Goal: Information Seeking & Learning: Learn about a topic

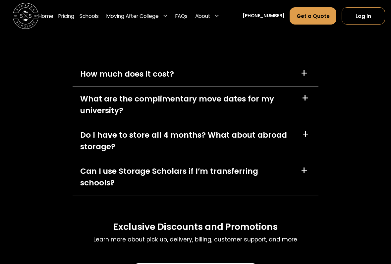
scroll to position [2998, 0]
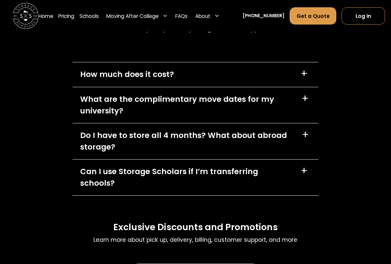
click at [169, 80] on div "How much does it cost?" at bounding box center [127, 75] width 94 height 12
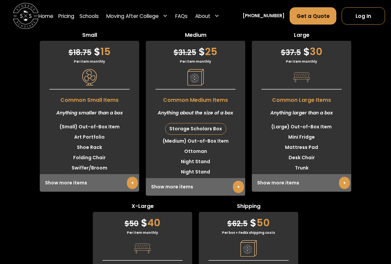
scroll to position [1777, 0]
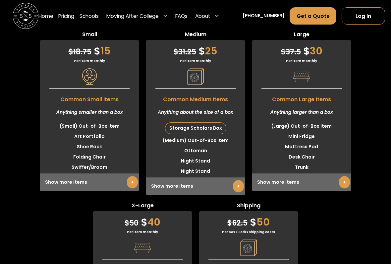
click at [205, 134] on div "Storage Scholars Box" at bounding box center [195, 128] width 61 height 11
click at [190, 134] on div "Storage Scholars Box" at bounding box center [195, 128] width 61 height 11
click at [187, 134] on div "Storage Scholars Box" at bounding box center [195, 128] width 61 height 11
click at [238, 192] on link "+" at bounding box center [238, 186] width 11 height 12
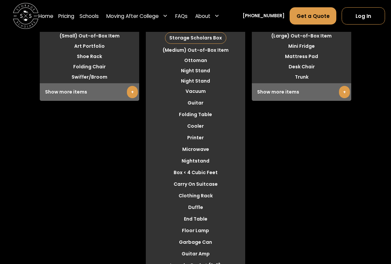
scroll to position [1867, 0]
click at [81, 101] on div "Show more items +" at bounding box center [89, 92] width 99 height 18
click at [71, 101] on div "Show more items +" at bounding box center [89, 92] width 99 height 18
click at [134, 98] on link "+" at bounding box center [132, 92] width 11 height 12
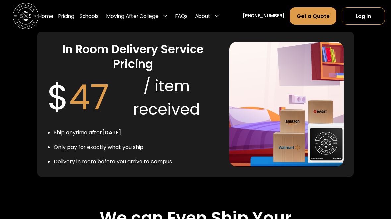
scroll to position [1368, 0]
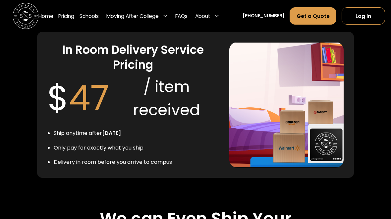
click at [330, 161] on img at bounding box center [287, 104] width 114 height 125
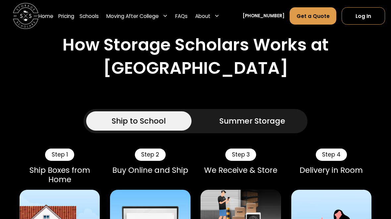
scroll to position [451, 0]
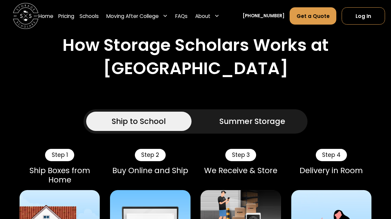
click at [270, 127] on div "Summer Storage" at bounding box center [253, 121] width 66 height 12
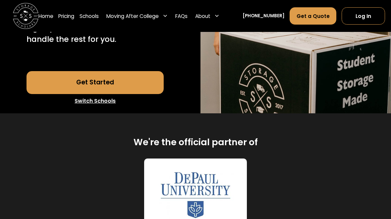
scroll to position [207, 0]
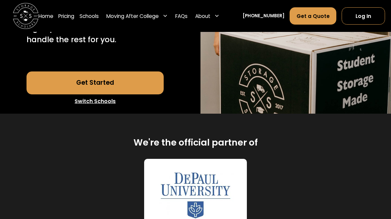
click at [70, 10] on link "Pricing" at bounding box center [66, 16] width 16 height 18
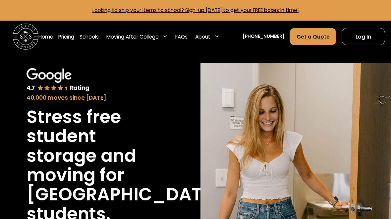
click at [183, 34] on link "FAQs" at bounding box center [181, 37] width 12 height 18
